Goal: Information Seeking & Learning: Learn about a topic

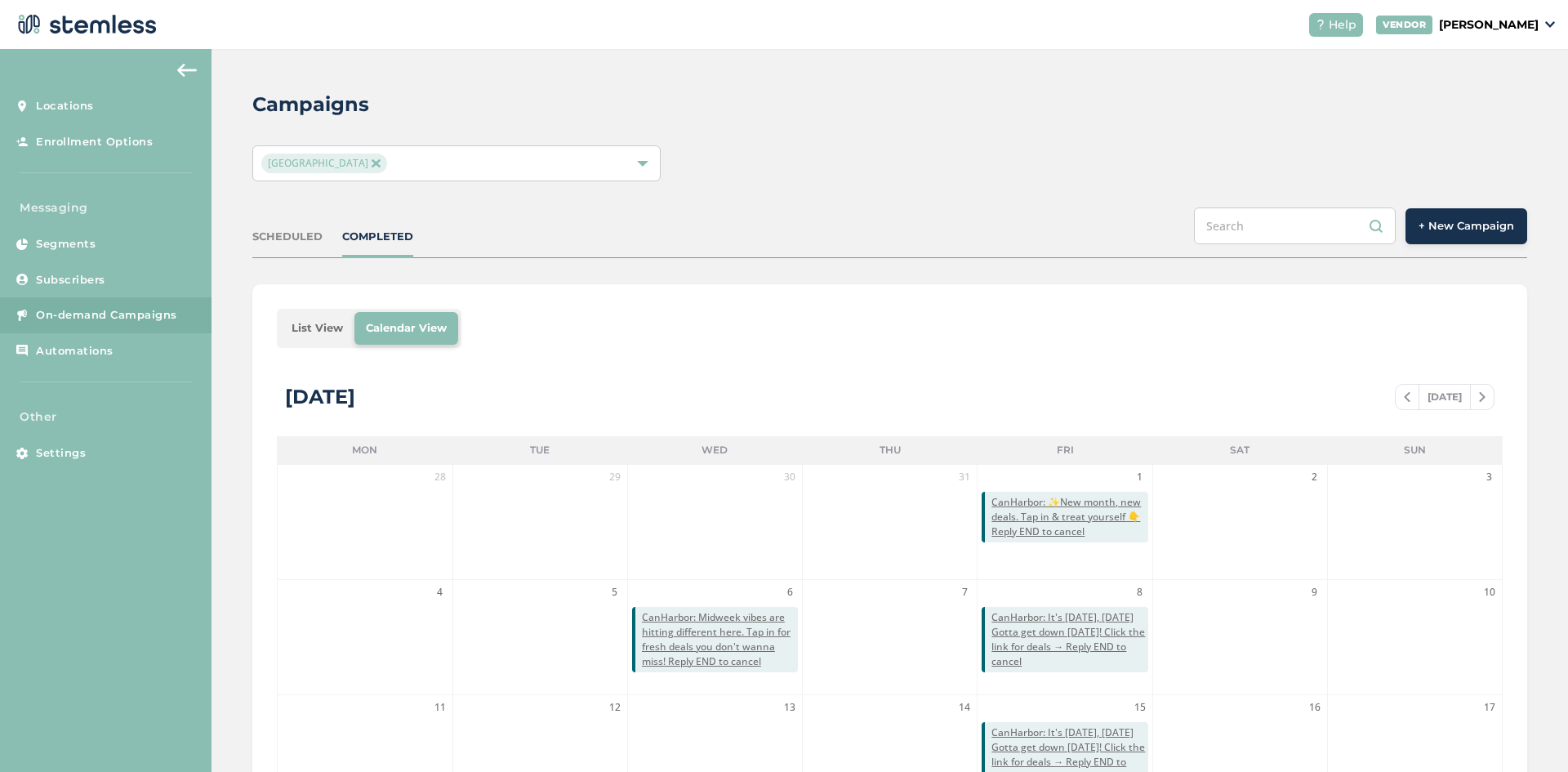
scroll to position [334, 0]
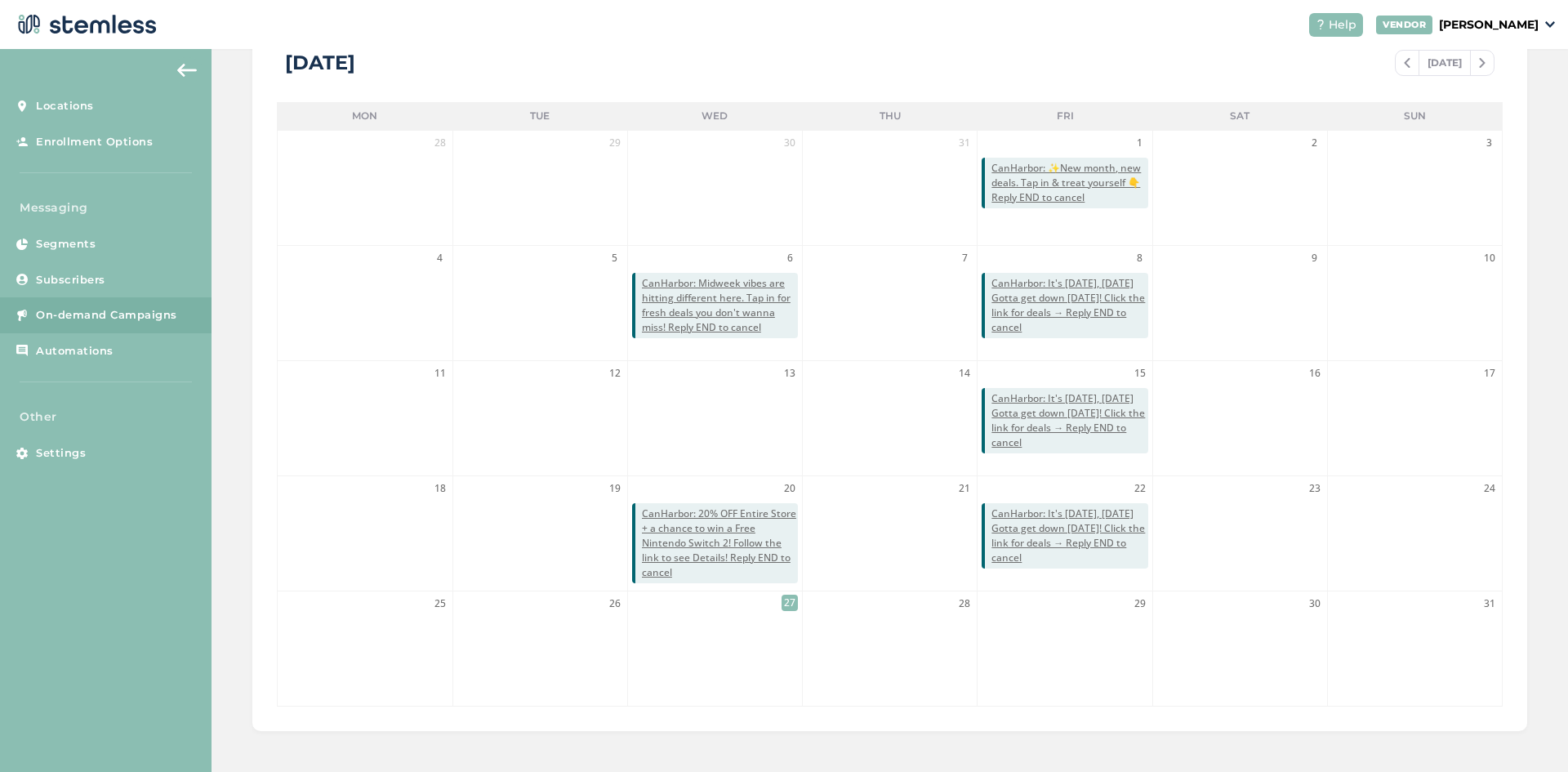
click at [700, 419] on li "13" at bounding box center [715, 418] width 174 height 114
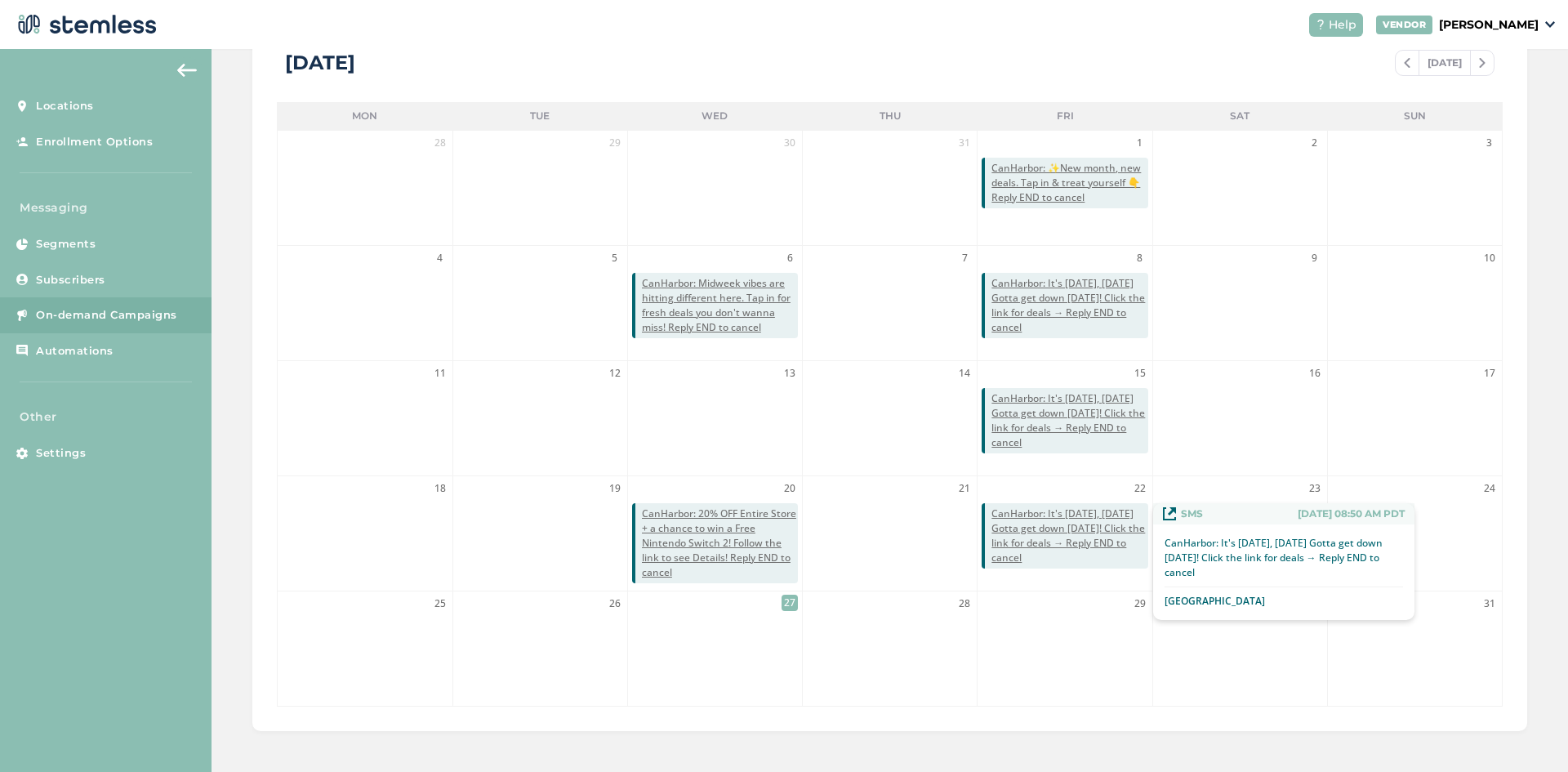
click at [1071, 526] on span "CanHarbor: It's [DATE], [DATE] Gotta get down [DATE]! Click the link for deals …" at bounding box center [1070, 535] width 156 height 59
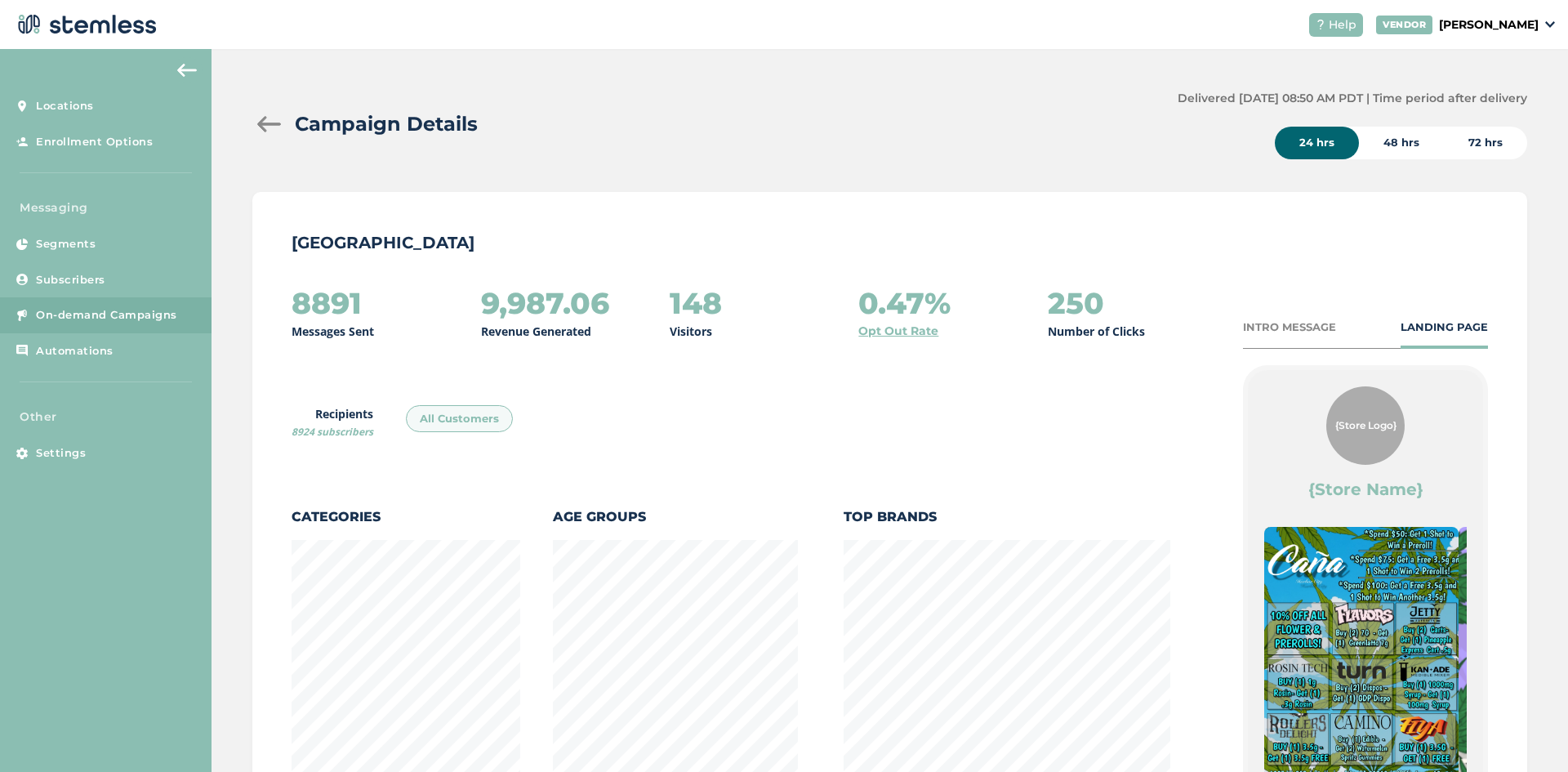
click at [271, 120] on div at bounding box center [268, 124] width 33 height 17
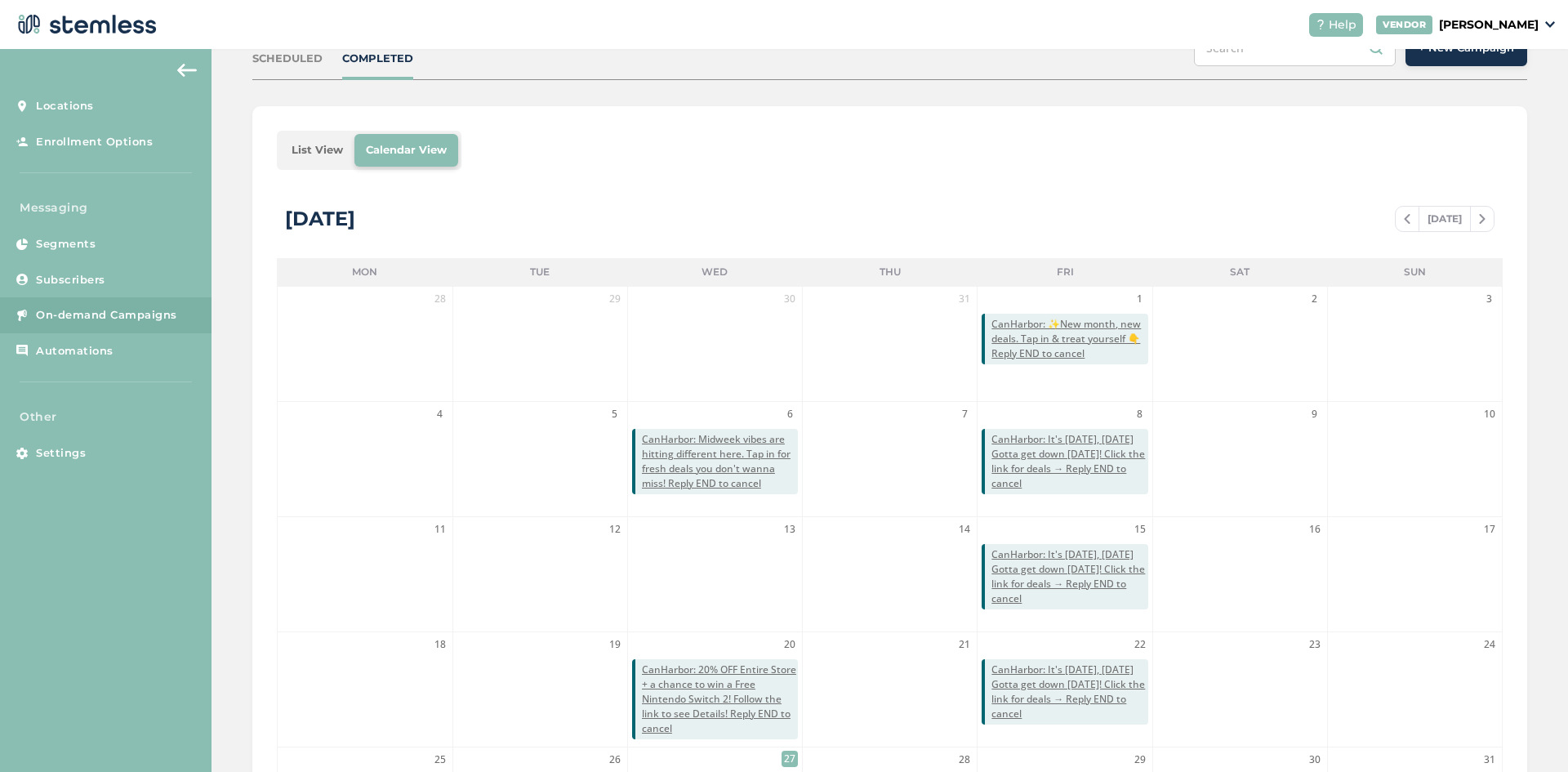
scroll to position [334, 0]
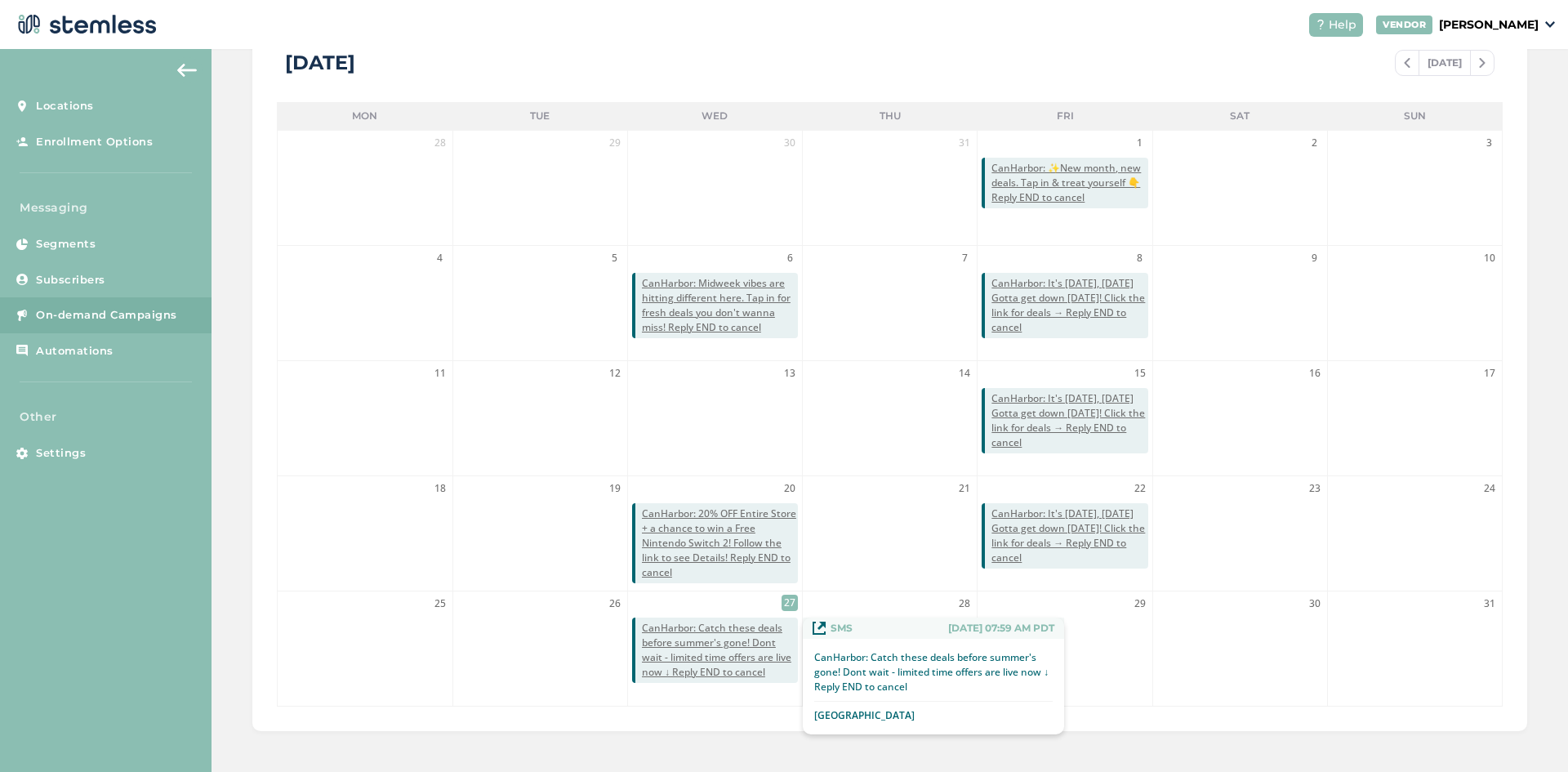
click at [693, 624] on span "CanHarbor: Catch these deals before summer's gone! Dont wait - limited time off…" at bounding box center [720, 650] width 156 height 59
